Goal: Transaction & Acquisition: Purchase product/service

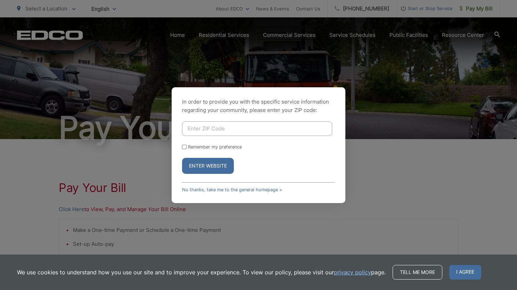
click at [203, 123] on input "Enter ZIP Code" at bounding box center [257, 128] width 150 height 15
type input "92024"
click at [182, 158] on button "Enter Website" at bounding box center [208, 166] width 52 height 16
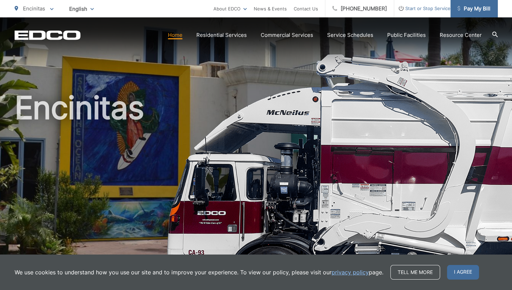
click at [476, 11] on span "Pay My Bill" at bounding box center [473, 9] width 33 height 8
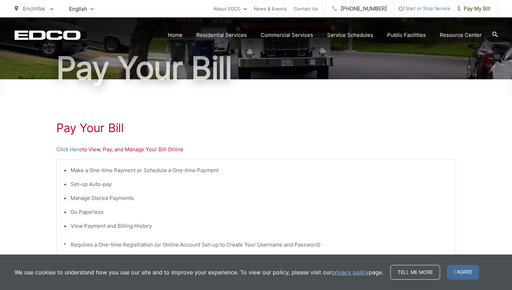
scroll to position [104, 0]
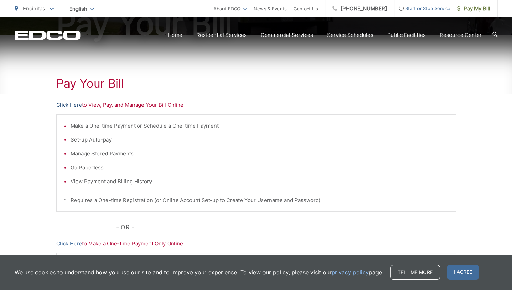
click at [68, 106] on link "Click Here" at bounding box center [69, 105] width 26 height 8
